Goal: Information Seeking & Learning: Learn about a topic

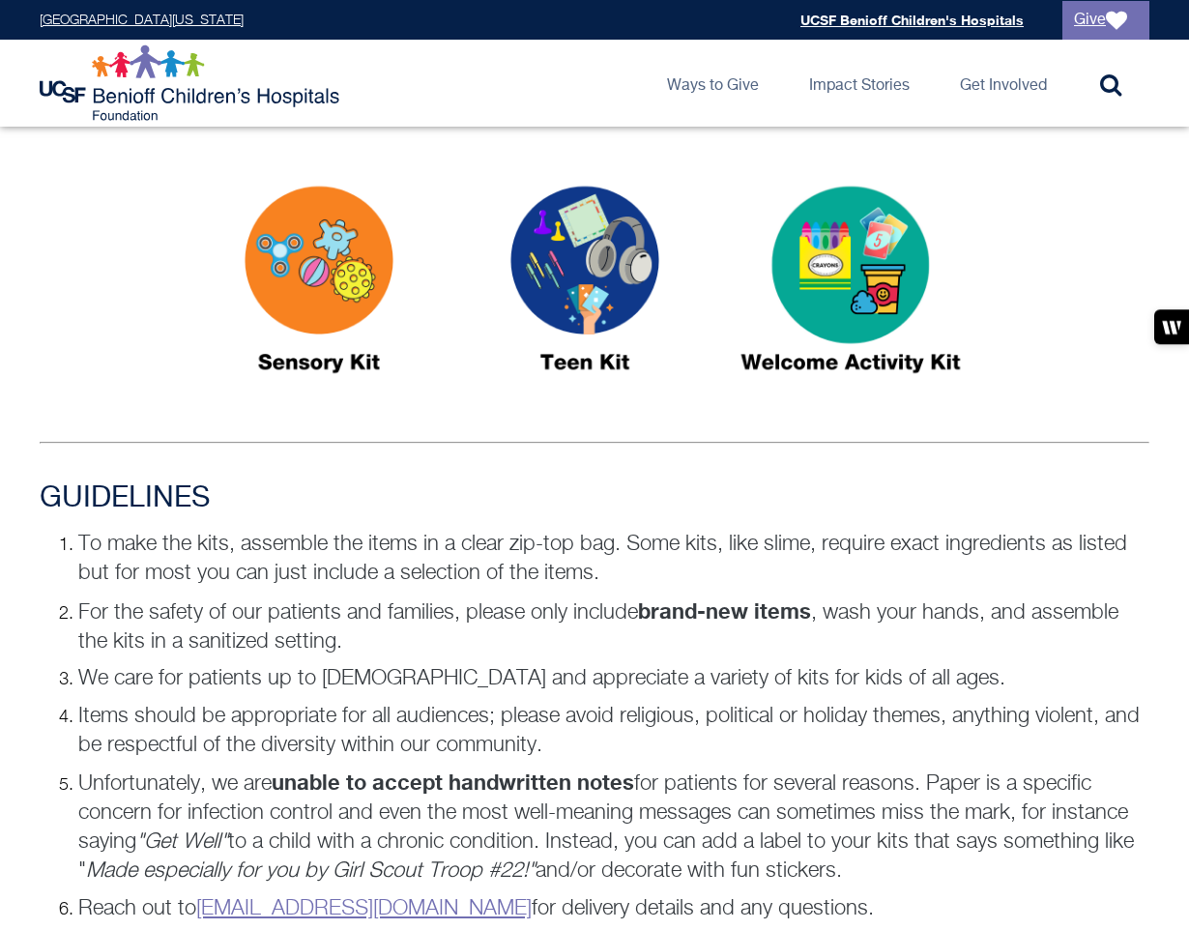
scroll to position [1419, 0]
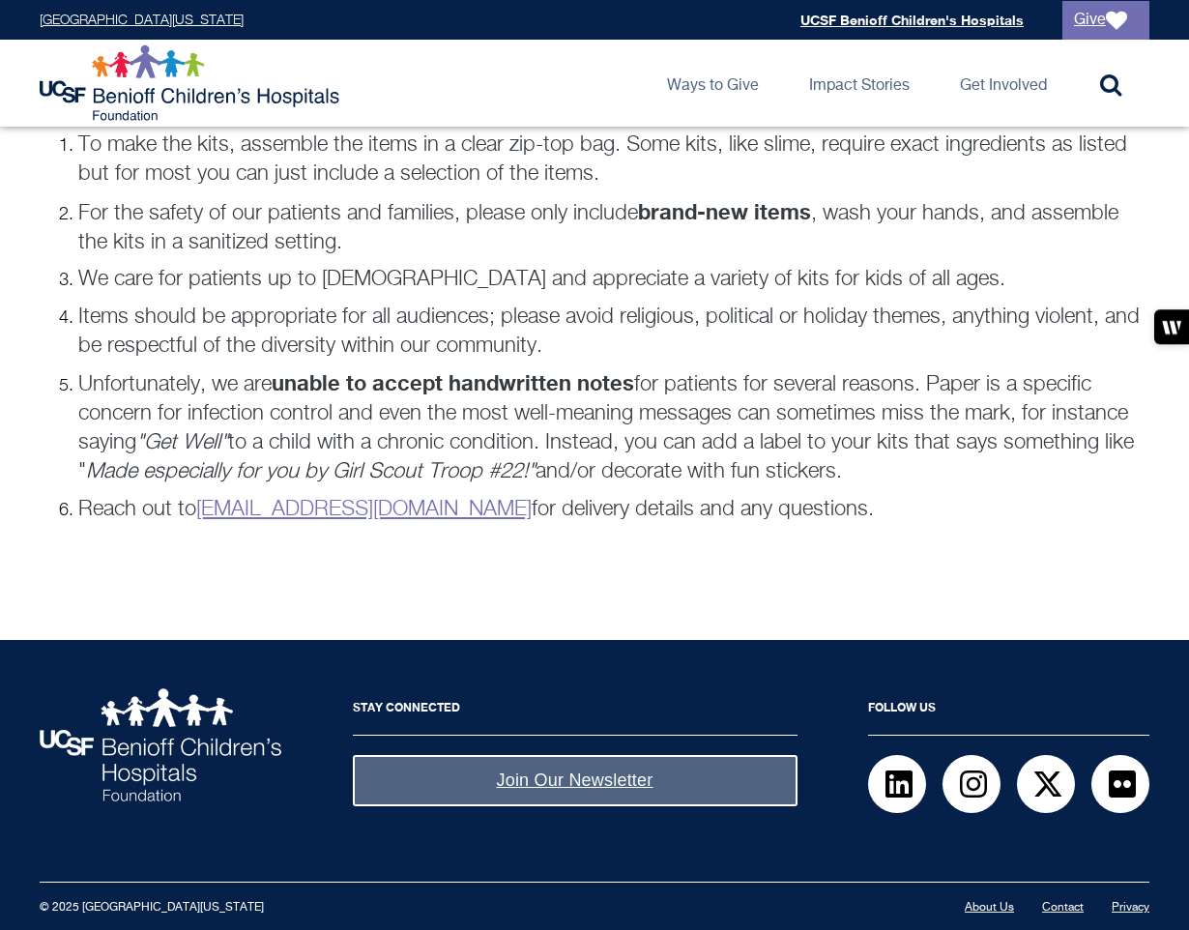
click at [665, 501] on p "Reach out to donategoods.BCH@ucsf.edu for delivery details and any questions." at bounding box center [613, 509] width 1071 height 29
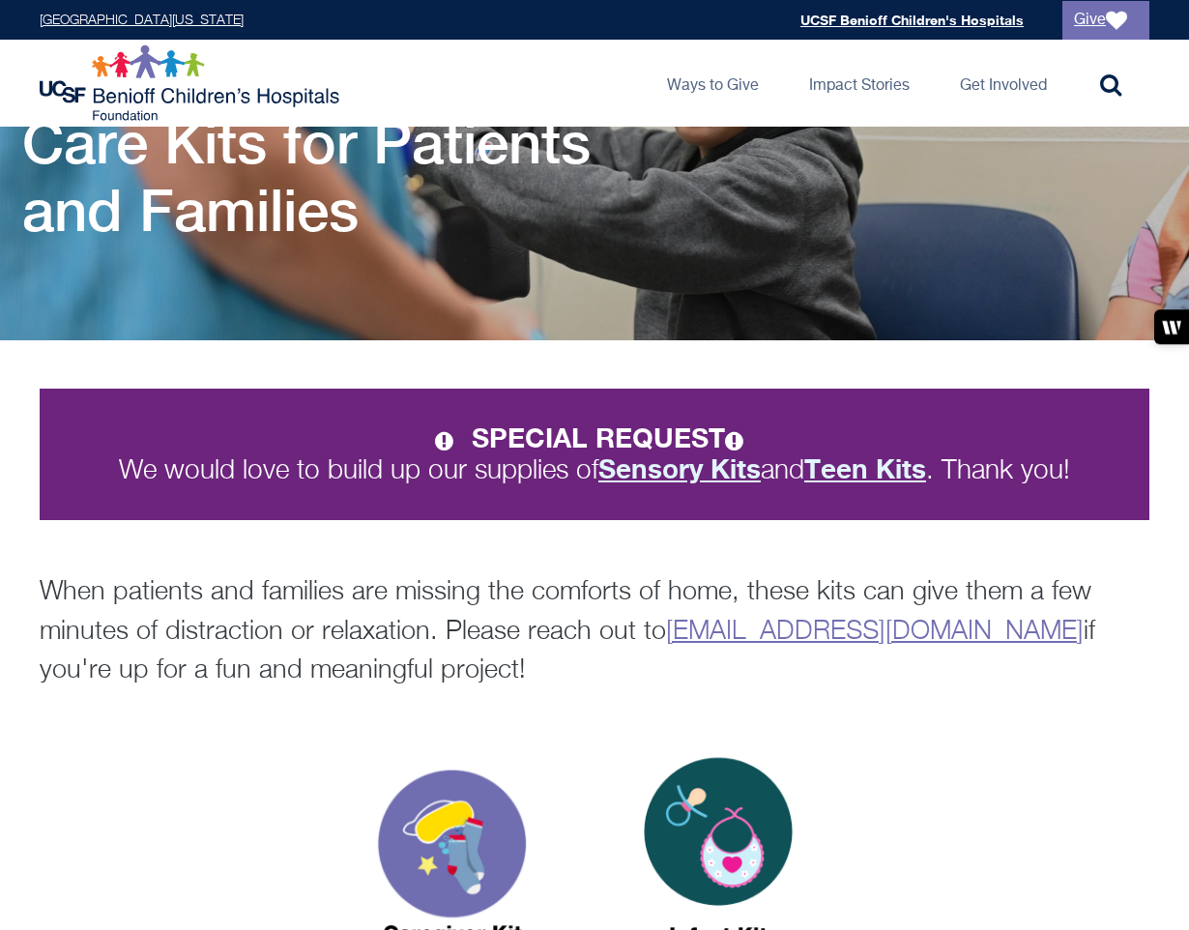
scroll to position [0, 0]
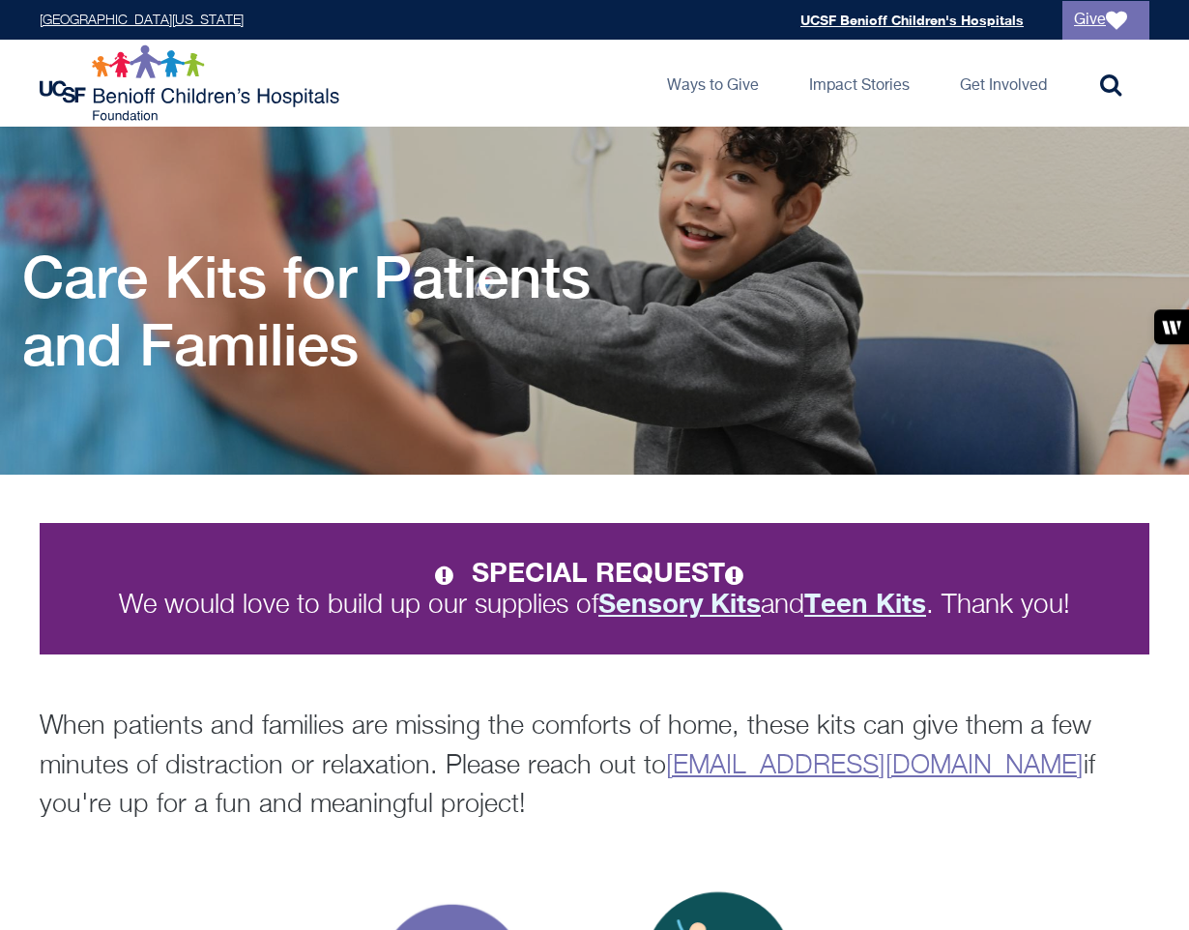
click at [687, 599] on strong "Sensory Kits" at bounding box center [680, 603] width 162 height 32
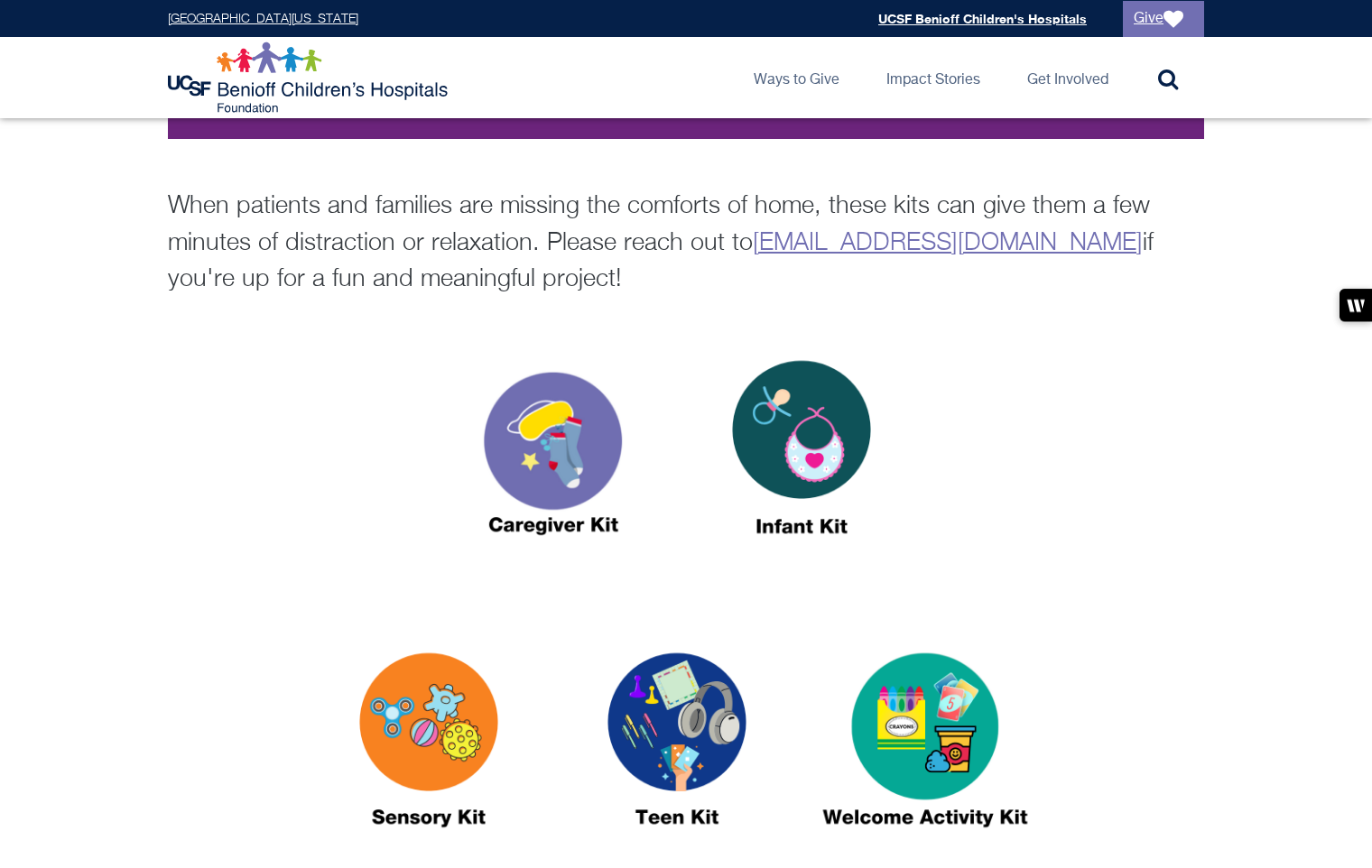
scroll to position [502, 0]
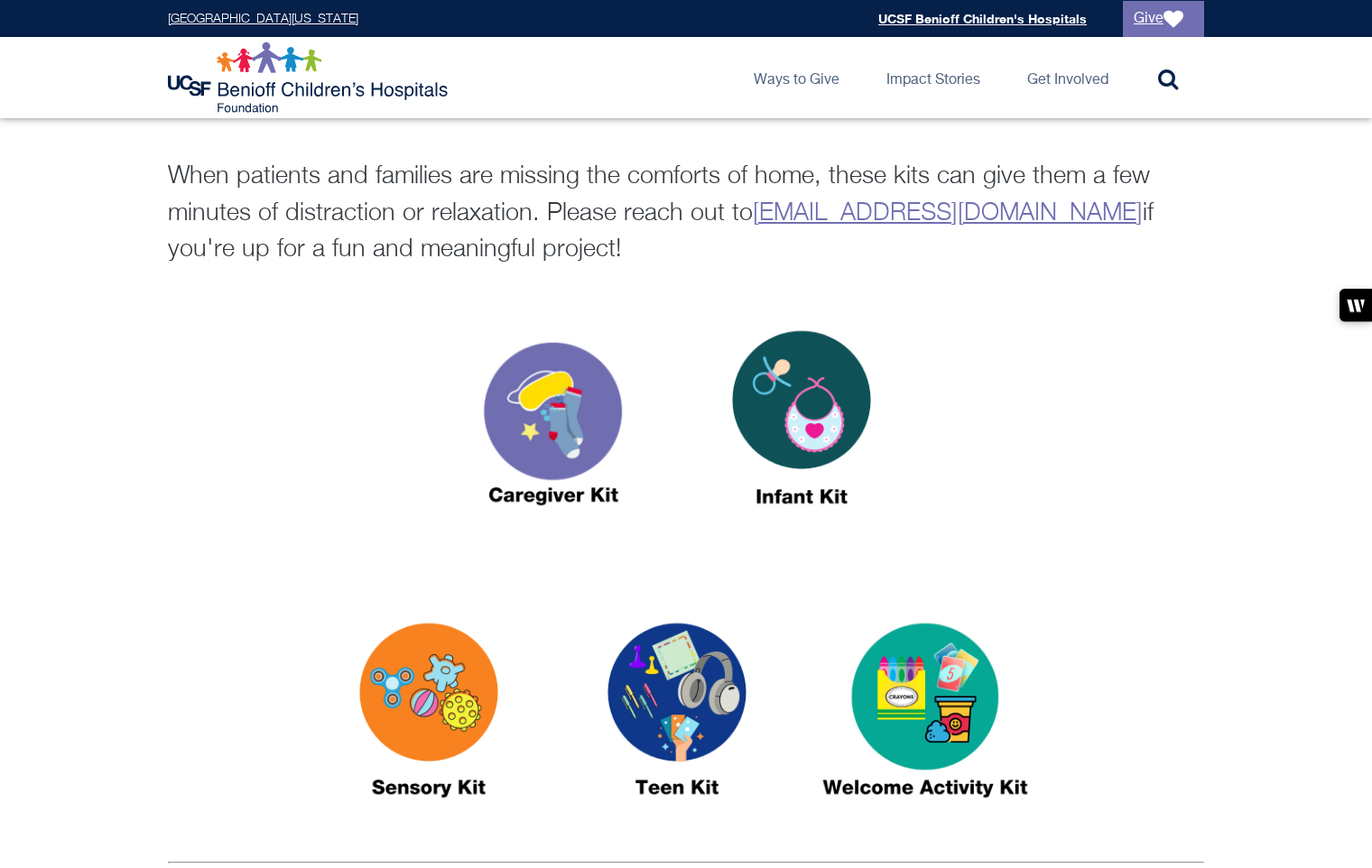
click at [657, 676] on img at bounding box center [677, 719] width 226 height 260
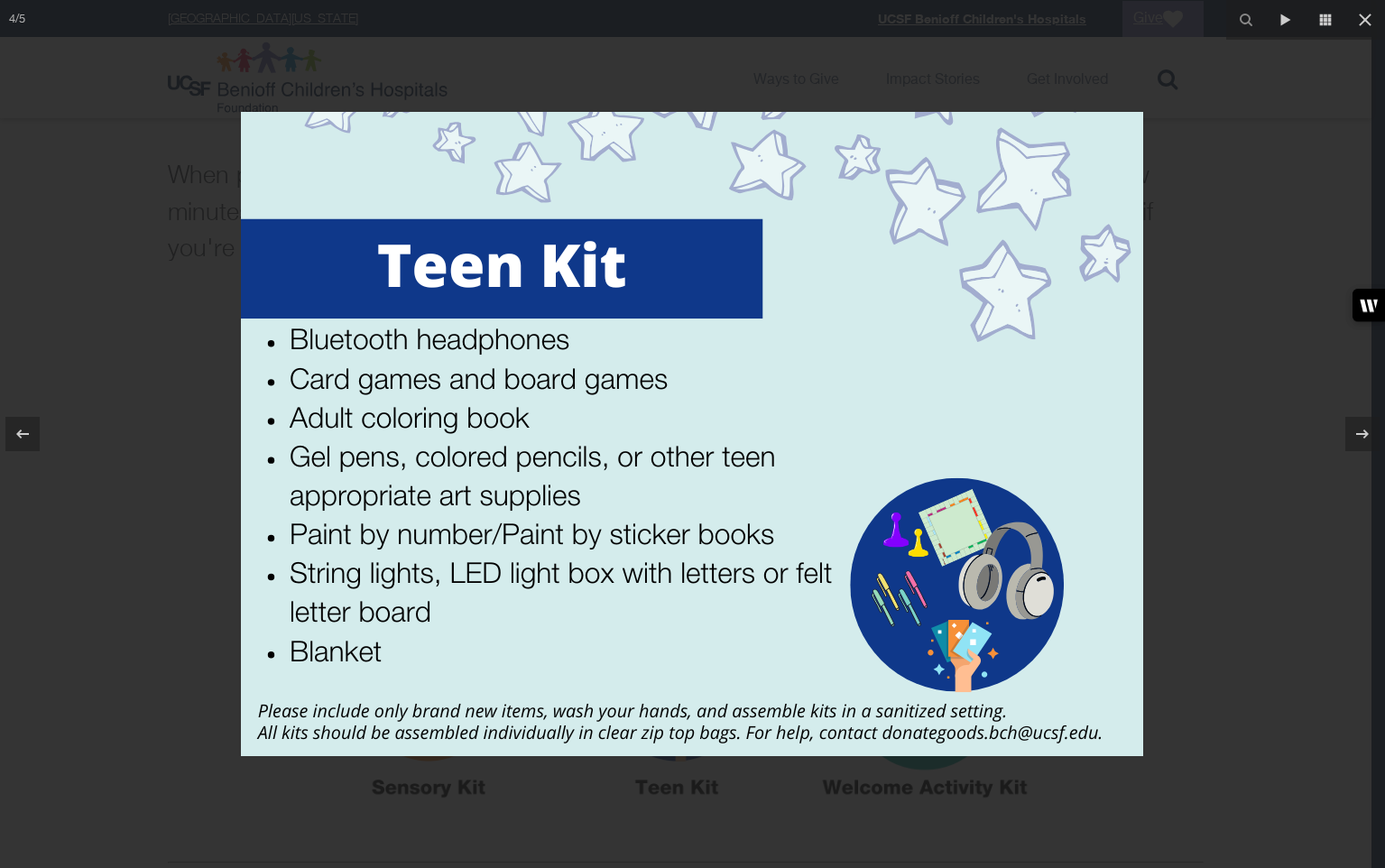
click at [1109, 530] on div at bounding box center [692, 434] width 1385 height 868
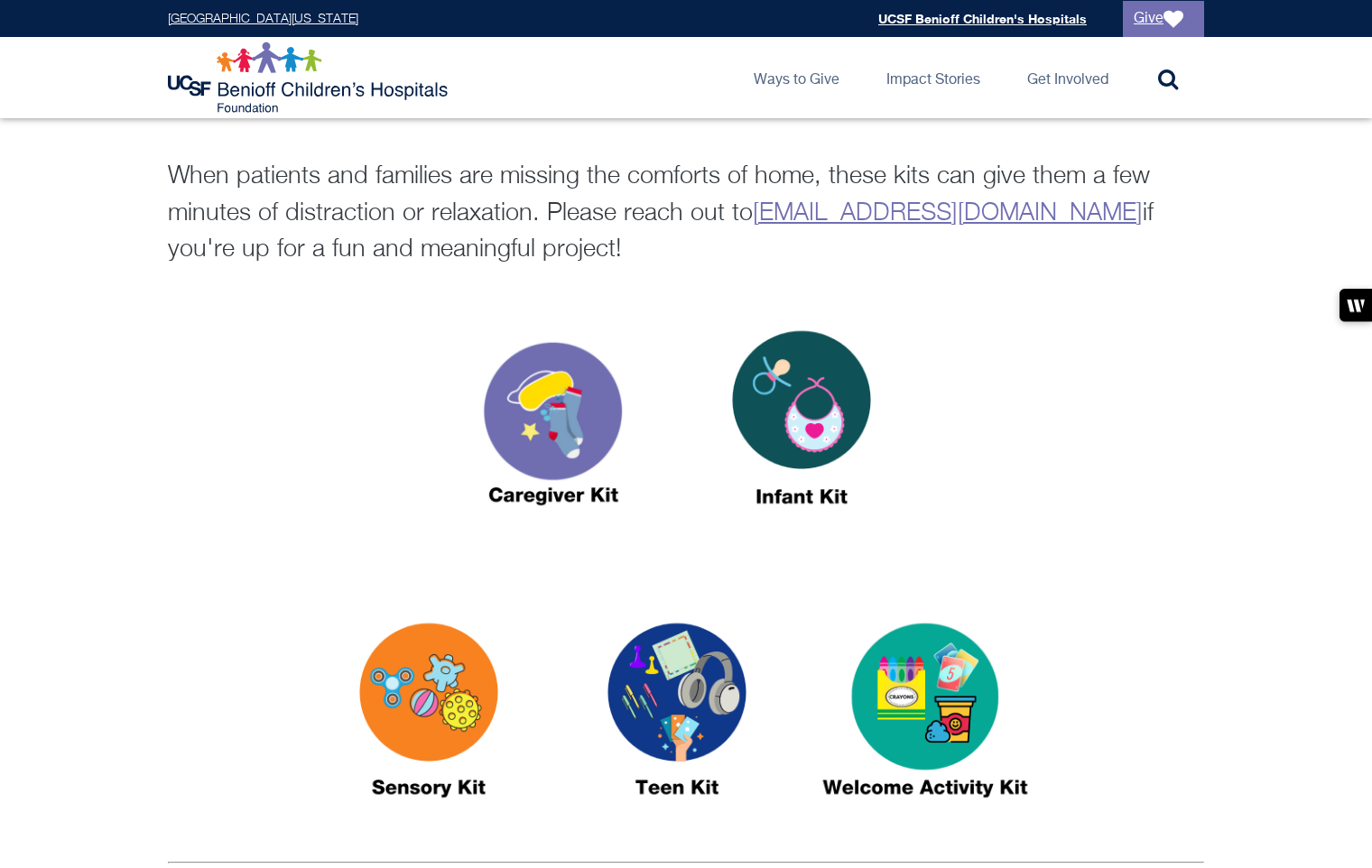
click at [563, 384] on img at bounding box center [553, 426] width 226 height 260
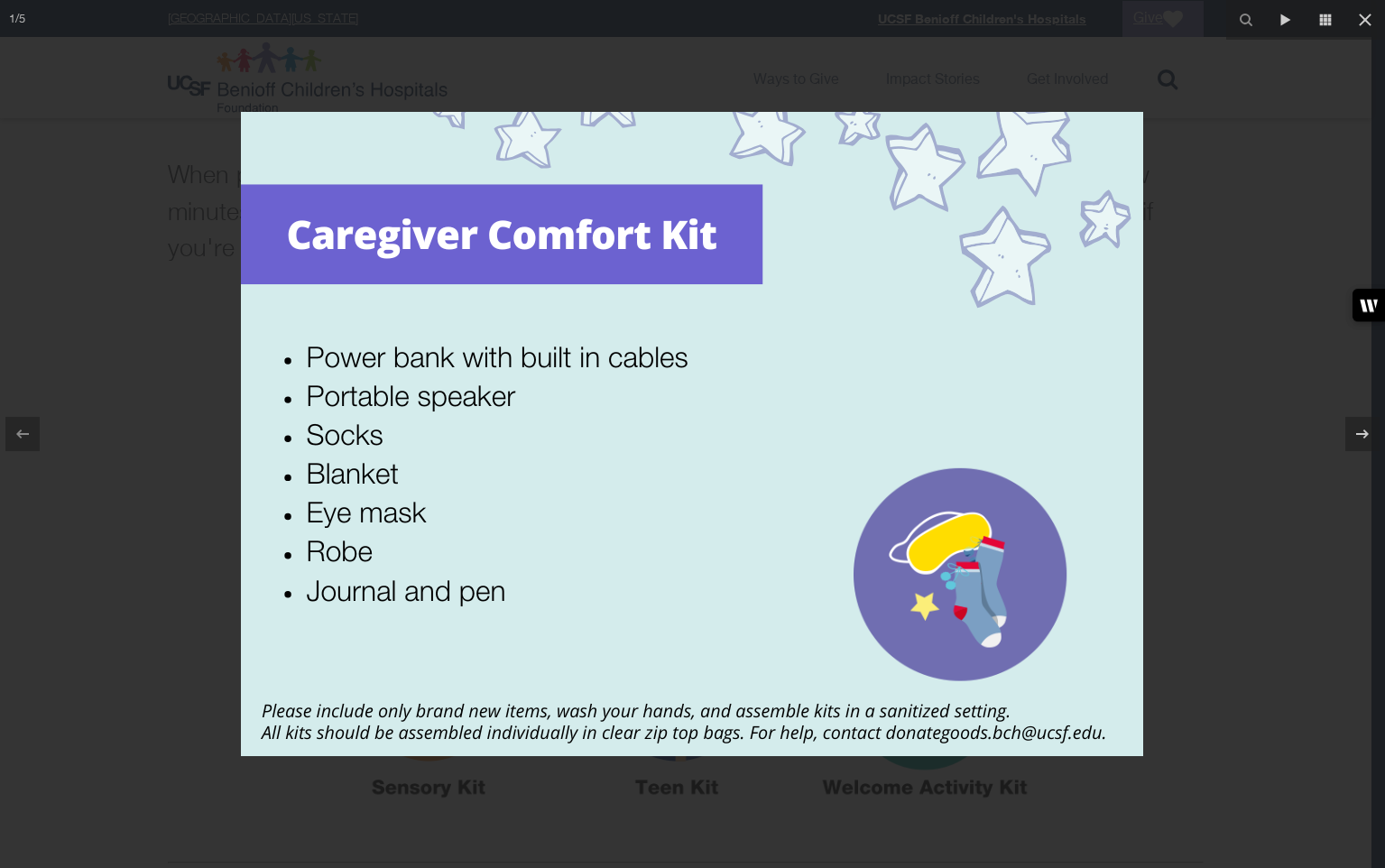
click at [1109, 284] on div at bounding box center [692, 434] width 1385 height 868
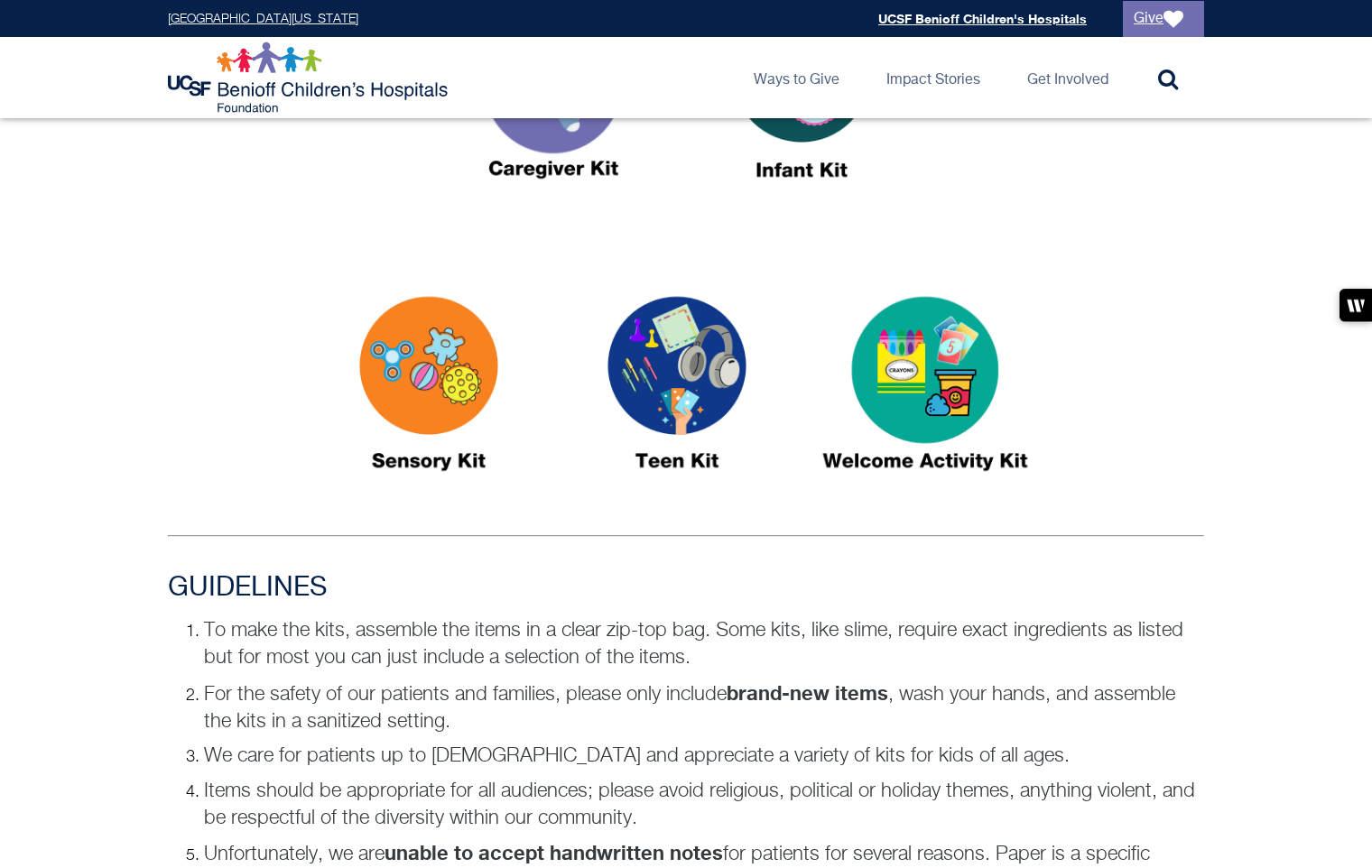
scroll to position [765, 0]
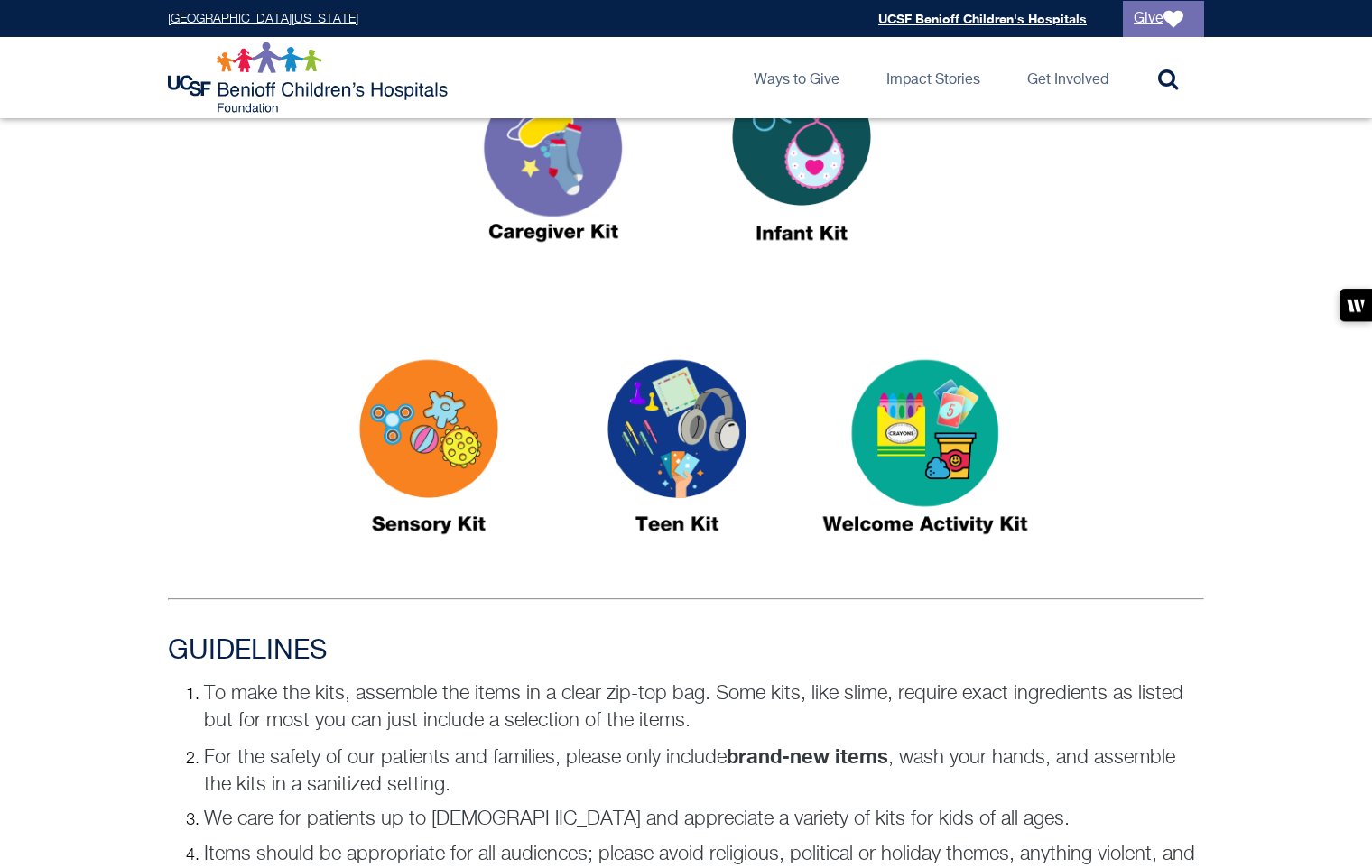
click at [788, 194] on img at bounding box center [802, 162] width 226 height 260
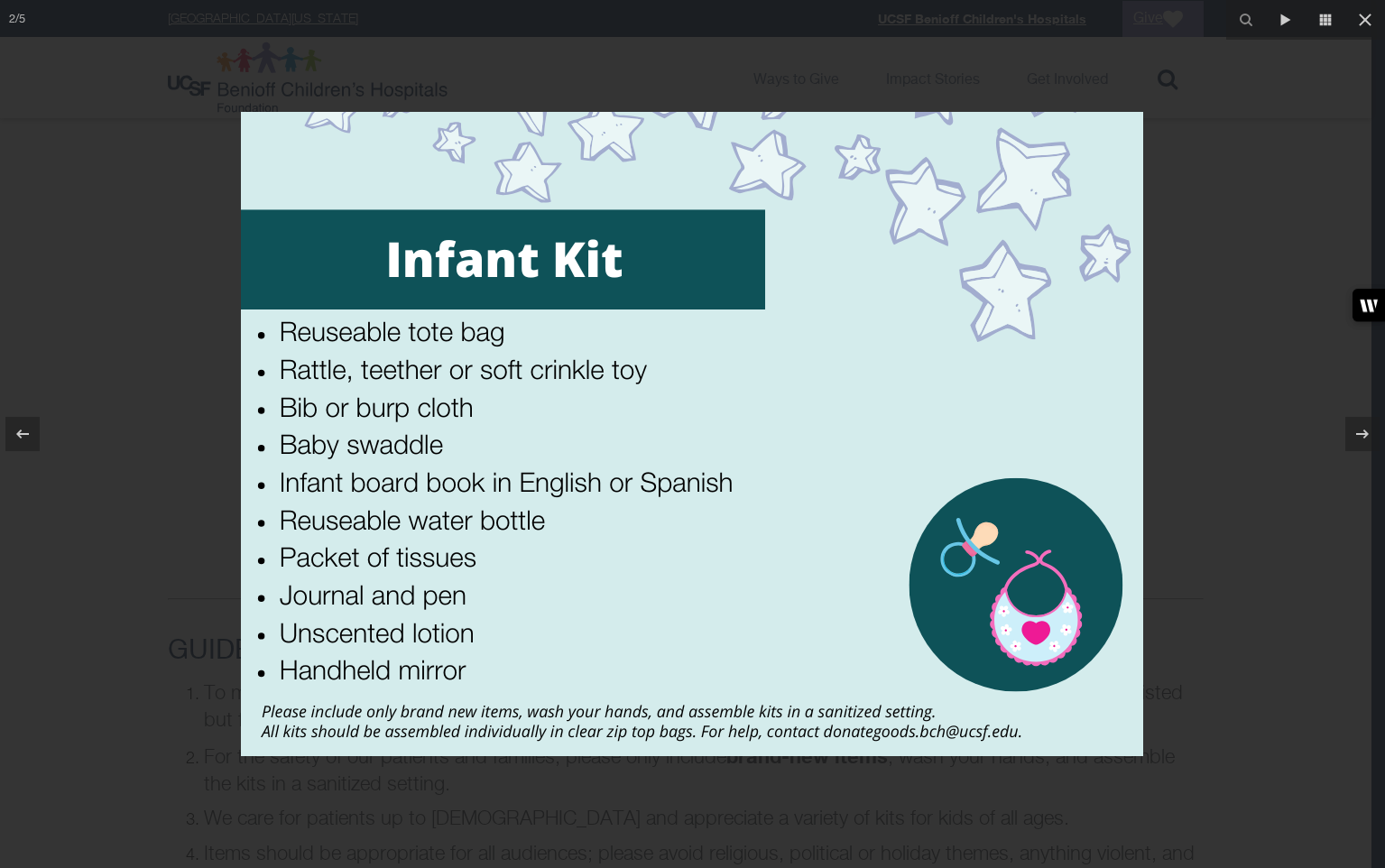
click at [1109, 203] on div at bounding box center [692, 434] width 1385 height 868
